Goal: Task Accomplishment & Management: Use online tool/utility

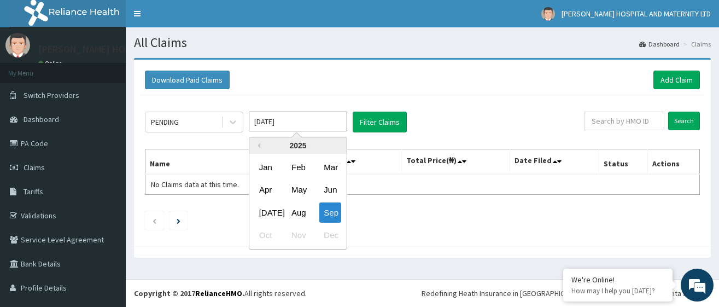
click at [318, 130] on input "[DATE]" at bounding box center [298, 122] width 98 height 20
click at [296, 210] on div "Aug" at bounding box center [298, 212] width 22 height 20
type input "[DATE]"
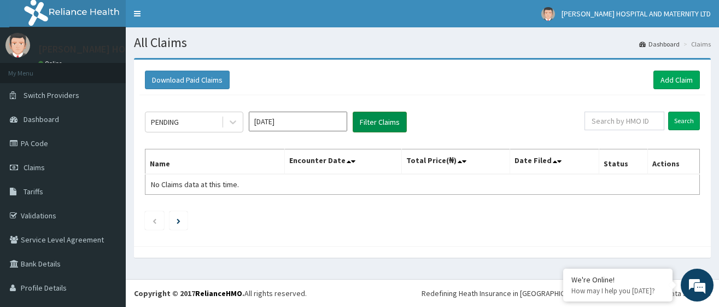
click at [385, 117] on button "Filter Claims" at bounding box center [380, 122] width 54 height 21
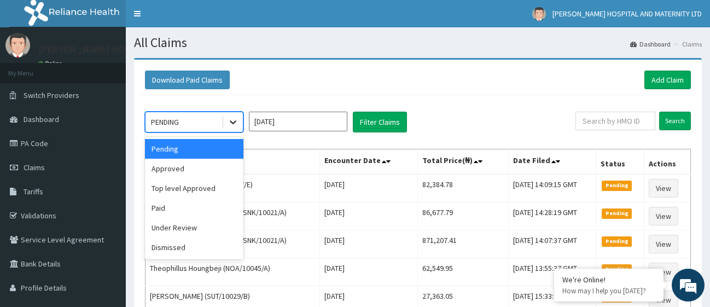
click at [233, 121] on icon at bounding box center [233, 122] width 11 height 11
click at [194, 171] on div "Approved" at bounding box center [194, 169] width 98 height 20
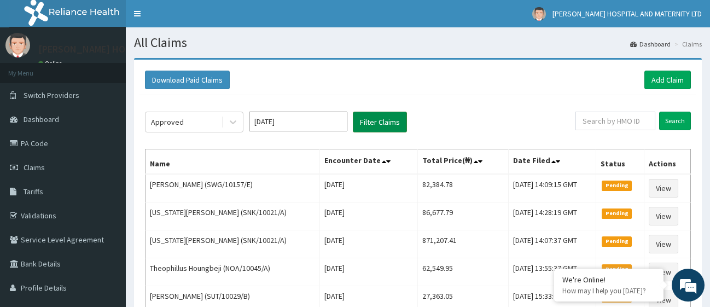
click at [387, 118] on button "Filter Claims" at bounding box center [380, 122] width 54 height 21
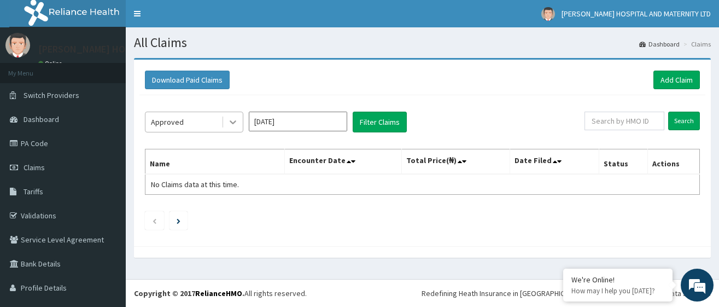
click at [231, 125] on icon at bounding box center [233, 122] width 11 height 11
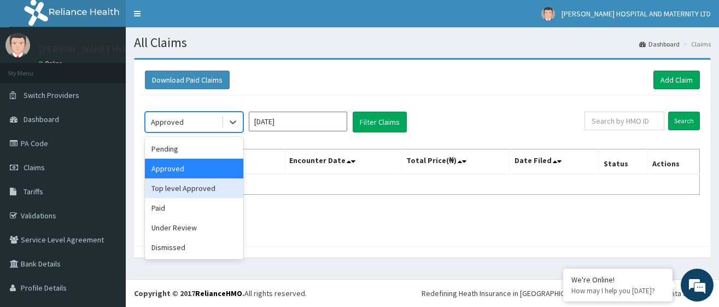
click at [182, 188] on div "Top level Approved" at bounding box center [194, 188] width 98 height 20
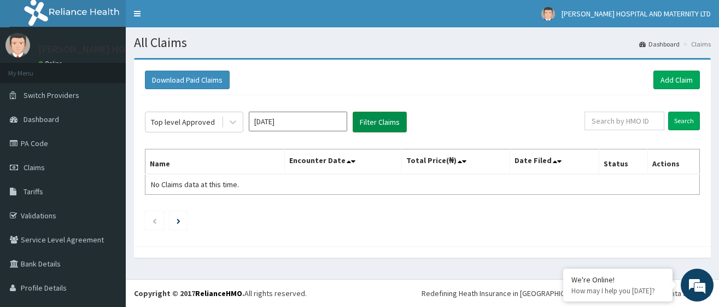
click at [377, 122] on button "Filter Claims" at bounding box center [380, 122] width 54 height 21
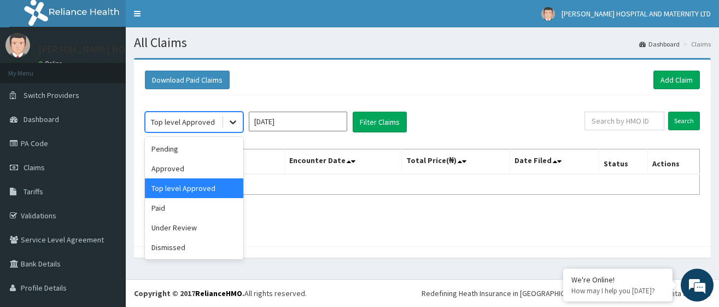
click at [233, 125] on icon at bounding box center [233, 122] width 11 height 11
click at [181, 210] on div "Paid" at bounding box center [194, 208] width 98 height 20
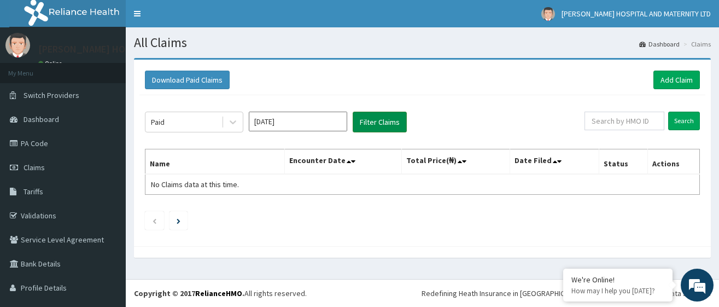
click at [386, 122] on button "Filter Claims" at bounding box center [380, 122] width 54 height 21
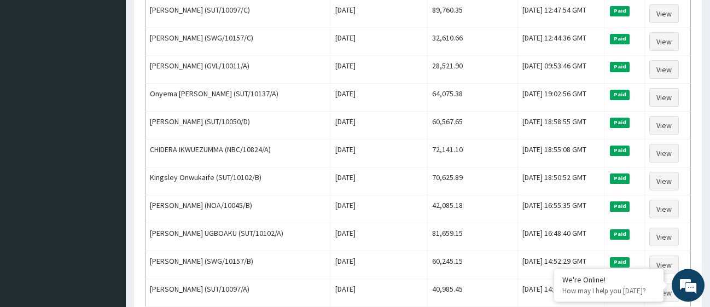
scroll to position [577, 0]
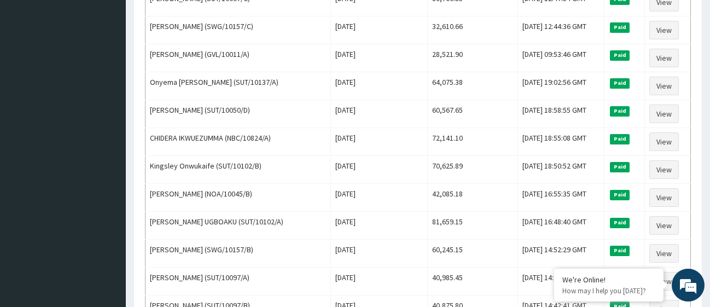
click at [703, 73] on div "Download Paid Claims Add Claim × Note you can only download claims within a max…" at bounding box center [418, 176] width 584 height 1390
click at [704, 68] on div "Download Paid Claims Add Claim × Note you can only download claims within a max…" at bounding box center [418, 176] width 584 height 1390
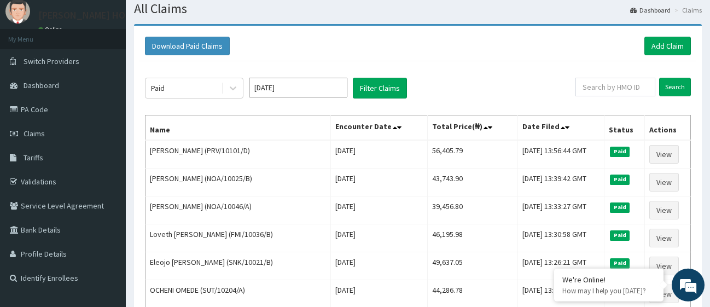
scroll to position [0, 0]
